Goal: Book appointment/travel/reservation

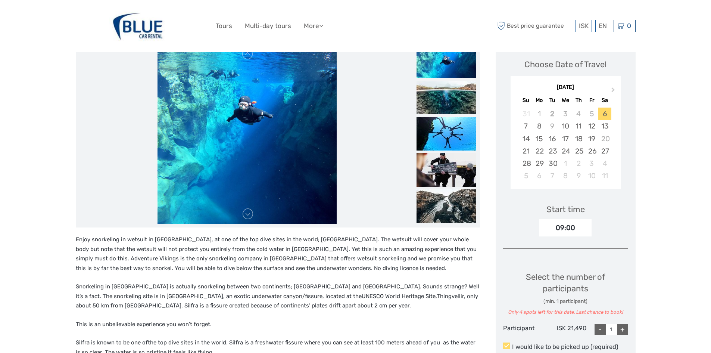
scroll to position [122, 0]
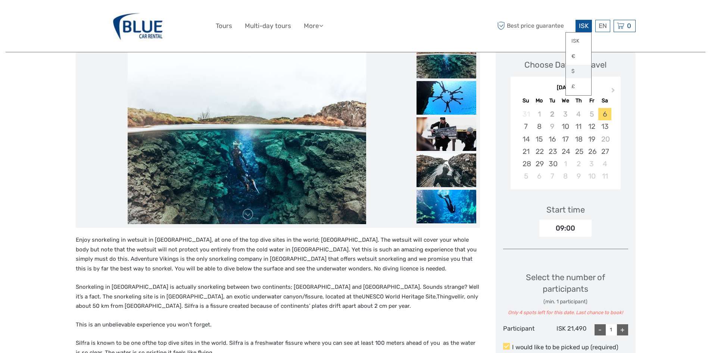
click at [577, 76] on link "$" at bounding box center [578, 71] width 25 height 13
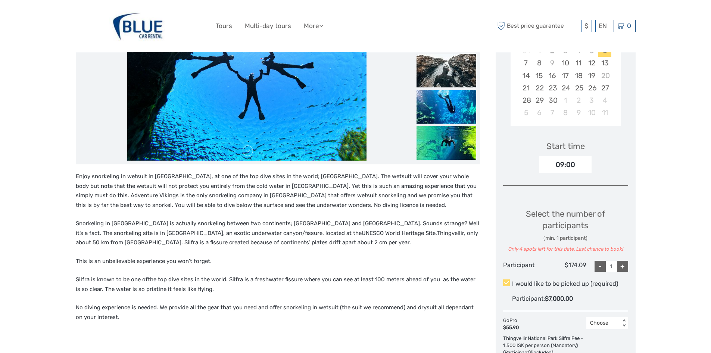
scroll to position [186, 0]
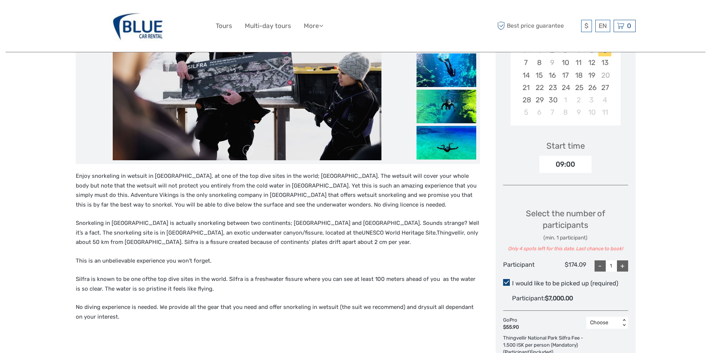
click at [508, 279] on span at bounding box center [506, 282] width 7 height 7
click at [512, 280] on input "I would like to be picked up (required)" at bounding box center [512, 280] width 0 height 0
click at [505, 279] on span at bounding box center [506, 282] width 7 height 7
click at [512, 280] on input "I would like to be picked up (required)" at bounding box center [512, 280] width 0 height 0
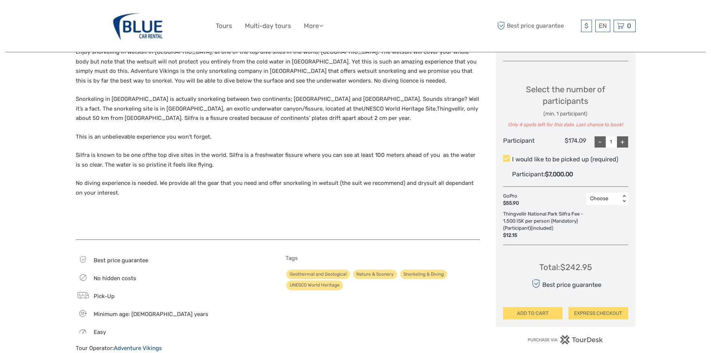
scroll to position [310, 0]
click at [508, 155] on span at bounding box center [506, 158] width 7 height 7
click at [512, 156] on input "I would like to be picked up (required)" at bounding box center [512, 156] width 0 height 0
click at [508, 155] on span at bounding box center [506, 158] width 7 height 7
click at [512, 156] on input "I would like to be picked up (required)" at bounding box center [512, 156] width 0 height 0
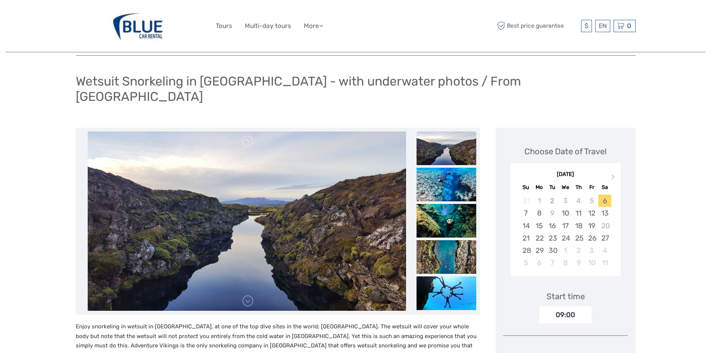
scroll to position [0, 0]
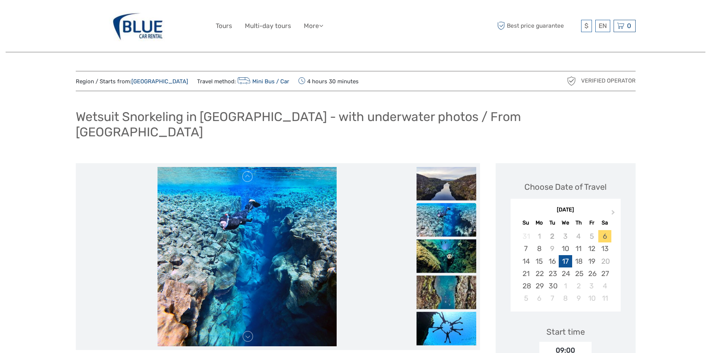
click at [567, 255] on div "17" at bounding box center [565, 261] width 13 height 12
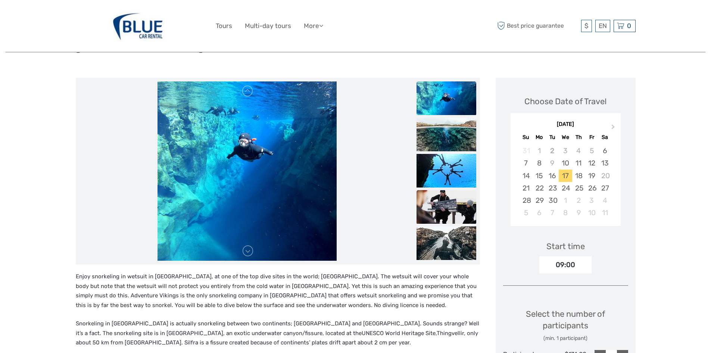
scroll to position [87, 0]
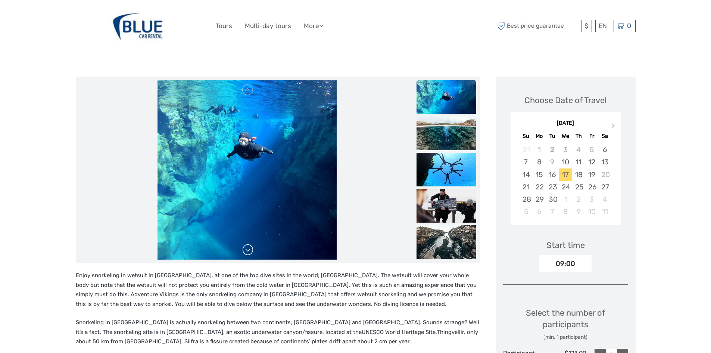
click at [243, 244] on link at bounding box center [248, 250] width 12 height 12
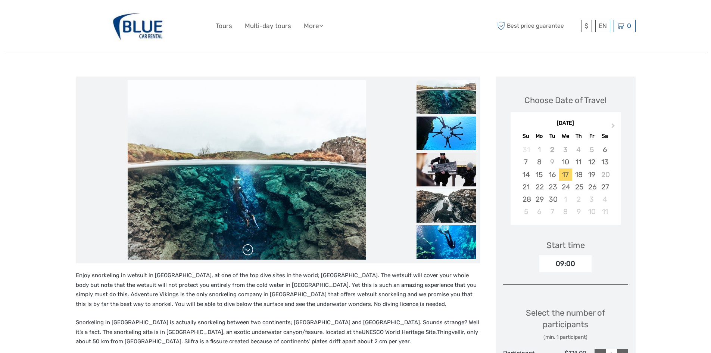
click at [243, 244] on link at bounding box center [248, 250] width 12 height 12
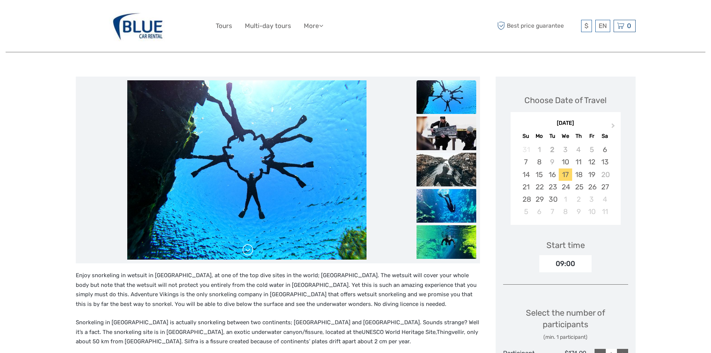
click at [243, 244] on link at bounding box center [248, 250] width 12 height 12
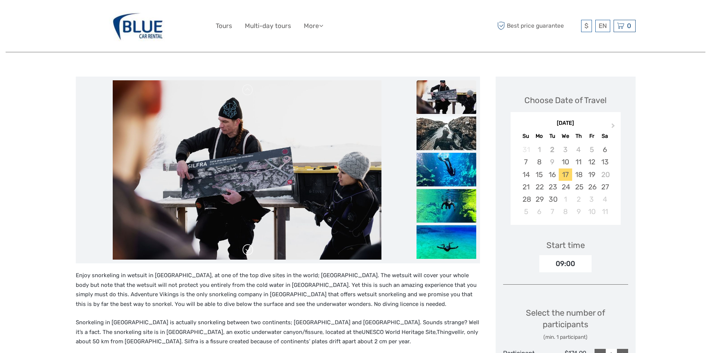
click at [243, 244] on link at bounding box center [248, 250] width 12 height 12
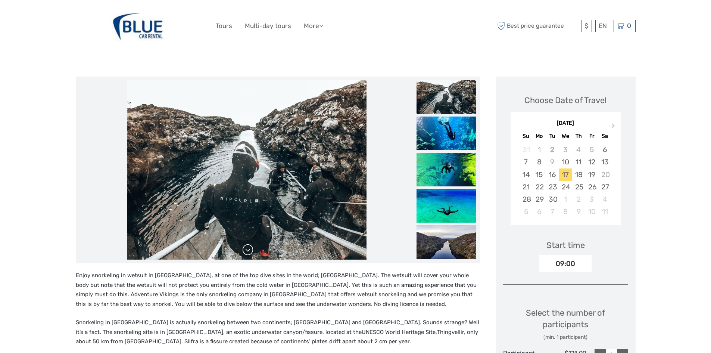
click at [243, 244] on link at bounding box center [248, 250] width 12 height 12
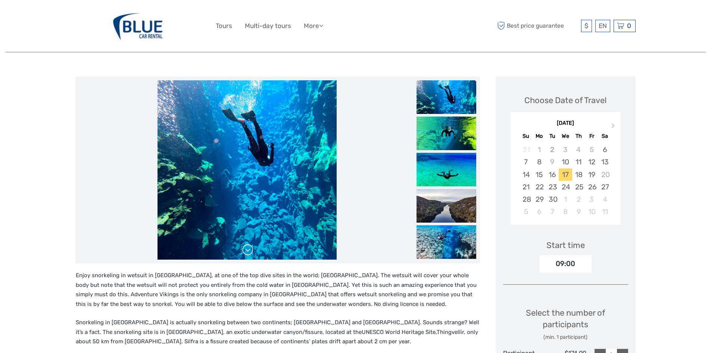
click at [243, 244] on link at bounding box center [248, 250] width 12 height 12
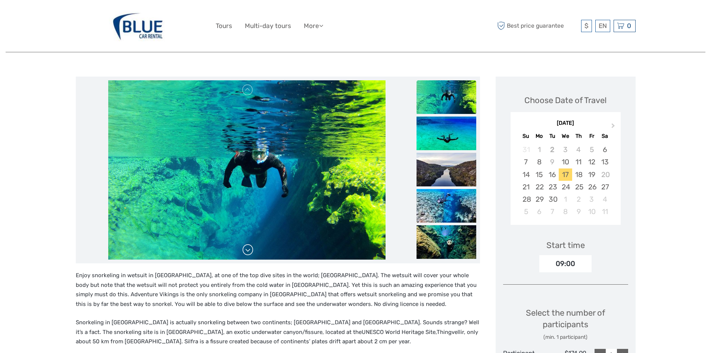
click at [243, 244] on link at bounding box center [248, 250] width 12 height 12
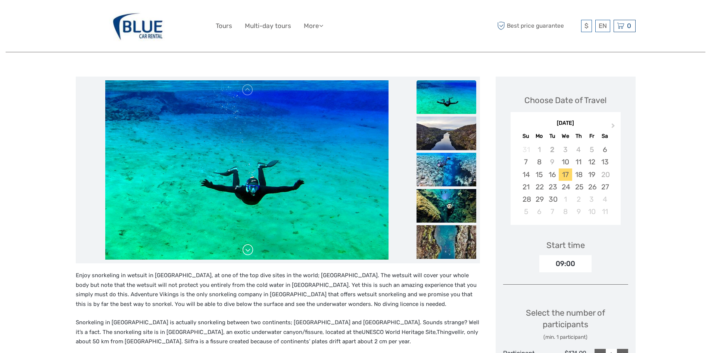
click at [243, 244] on link at bounding box center [248, 250] width 12 height 12
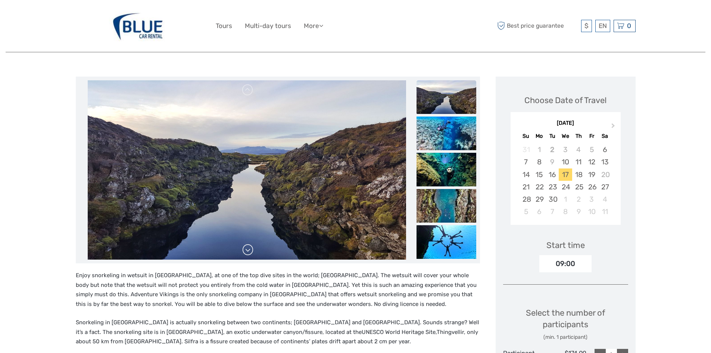
click at [243, 244] on link at bounding box center [248, 250] width 12 height 12
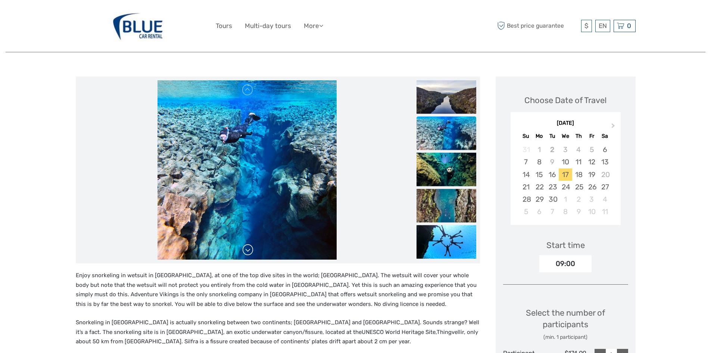
click at [243, 244] on link at bounding box center [248, 250] width 12 height 12
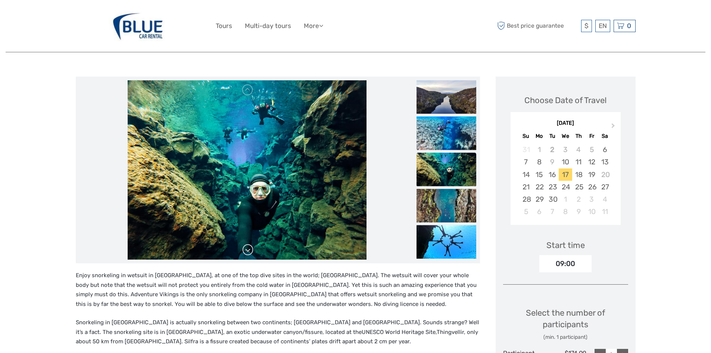
click at [243, 244] on link at bounding box center [248, 250] width 12 height 12
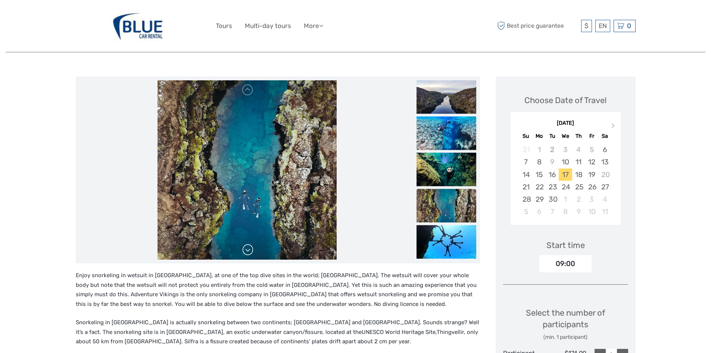
click at [243, 244] on link at bounding box center [248, 250] width 12 height 12
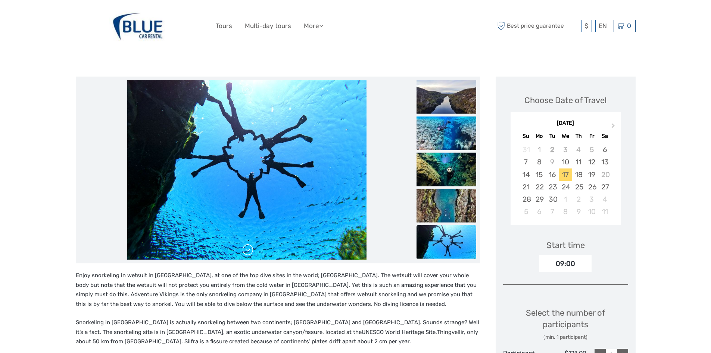
click at [243, 244] on link at bounding box center [248, 250] width 12 height 12
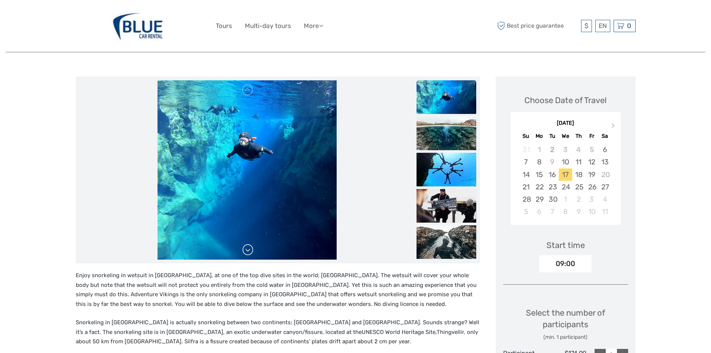
click at [243, 244] on link at bounding box center [248, 250] width 12 height 12
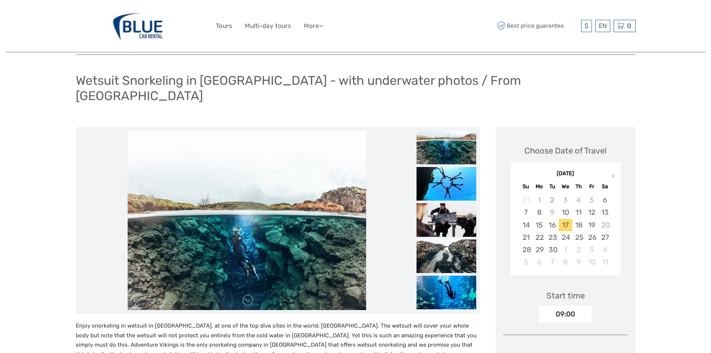
scroll to position [0, 0]
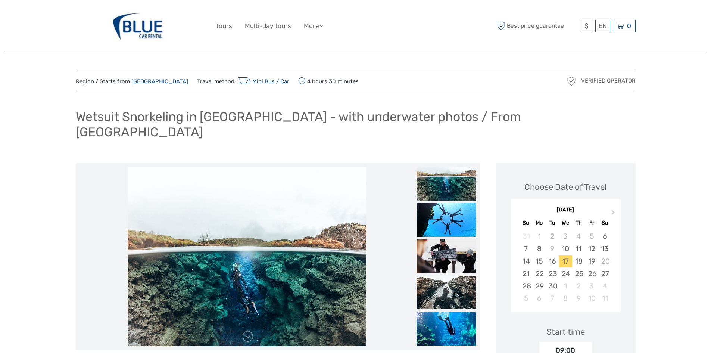
click at [155, 29] on img at bounding box center [138, 26] width 58 height 41
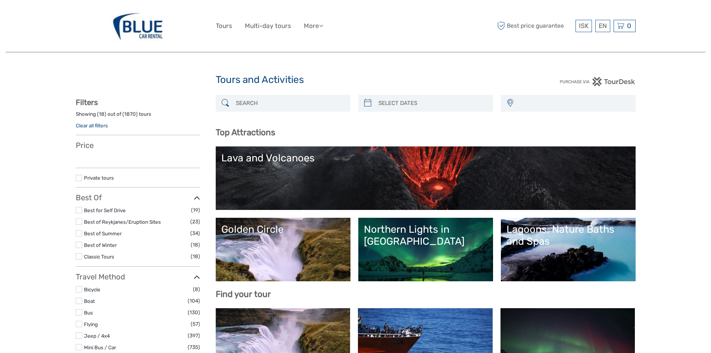
select select
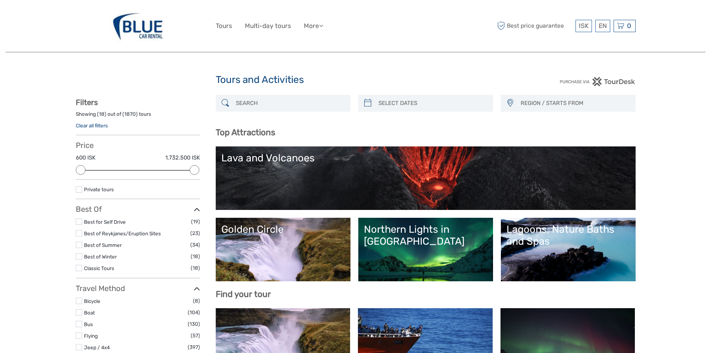
click at [155, 29] on img at bounding box center [138, 26] width 58 height 41
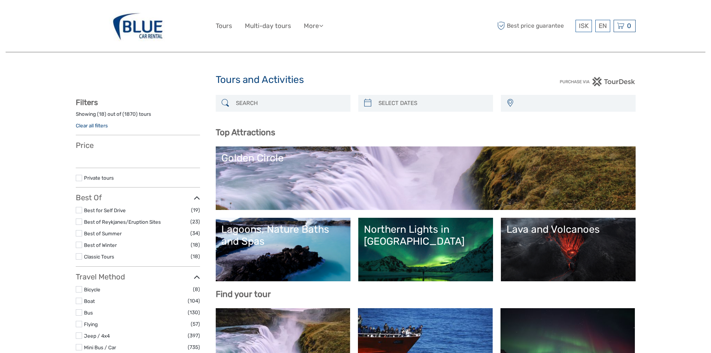
select select
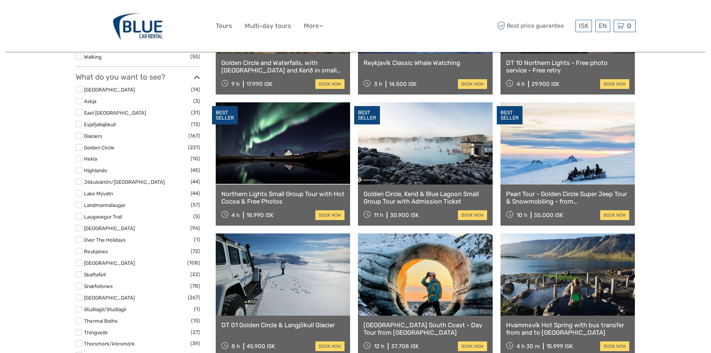
scroll to position [336, 0]
click at [81, 138] on label at bounding box center [79, 136] width 6 height 6
click at [0, 0] on input "checkbox" at bounding box center [0, 0] width 0 height 0
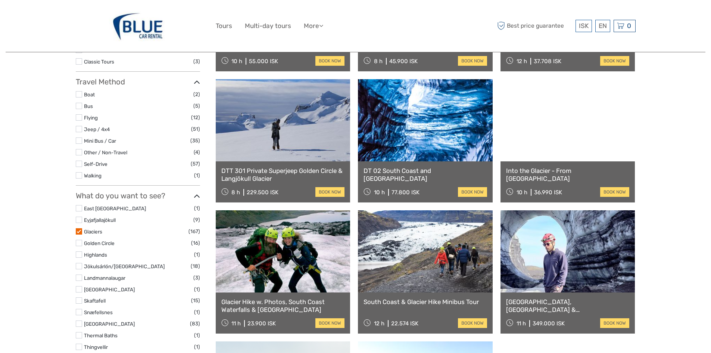
scroll to position [157, 0]
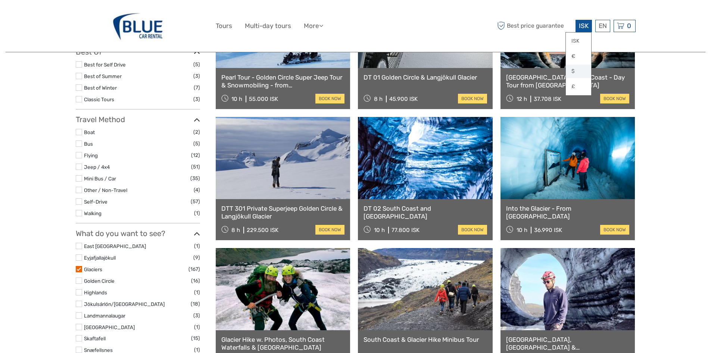
click at [572, 70] on link "$" at bounding box center [578, 71] width 25 height 13
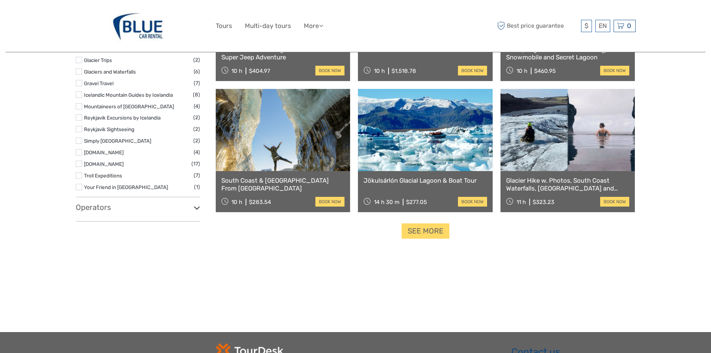
scroll to position [710, 0]
click at [434, 230] on link "See more" at bounding box center [426, 230] width 48 height 15
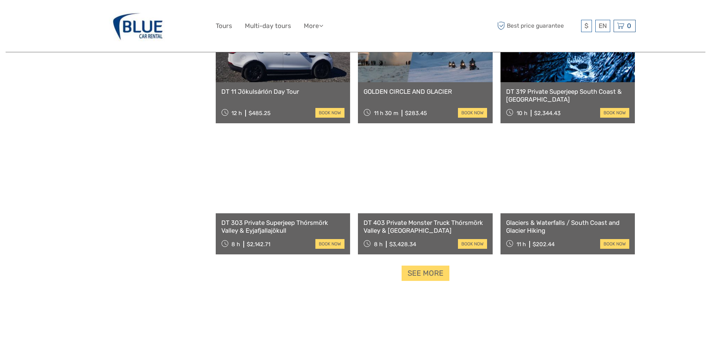
scroll to position [1455, 0]
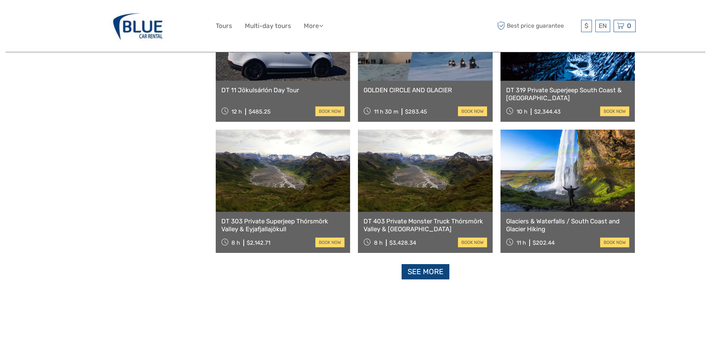
click at [433, 270] on link "See more" at bounding box center [426, 271] width 48 height 15
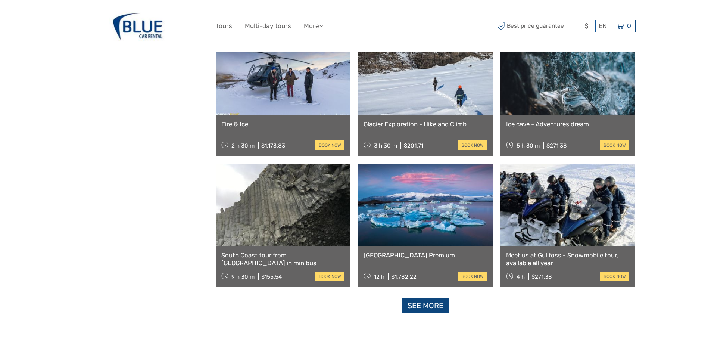
scroll to position [2210, 0]
